Goal: Information Seeking & Learning: Compare options

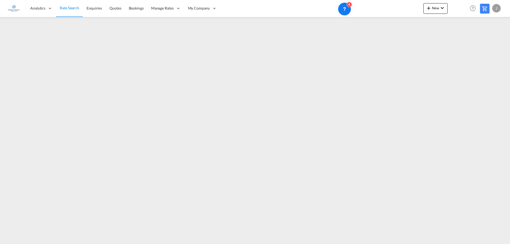
click at [258, 15] on div "Analytics Reports Dashboard Rate Search Enquiries Quotes Bookings" at bounding box center [255, 8] width 495 height 16
click at [251, 15] on div "Analytics Reports Dashboard Rate Search Enquiries Quotes Bookings" at bounding box center [255, 8] width 495 height 16
